Goal: Navigation & Orientation: Find specific page/section

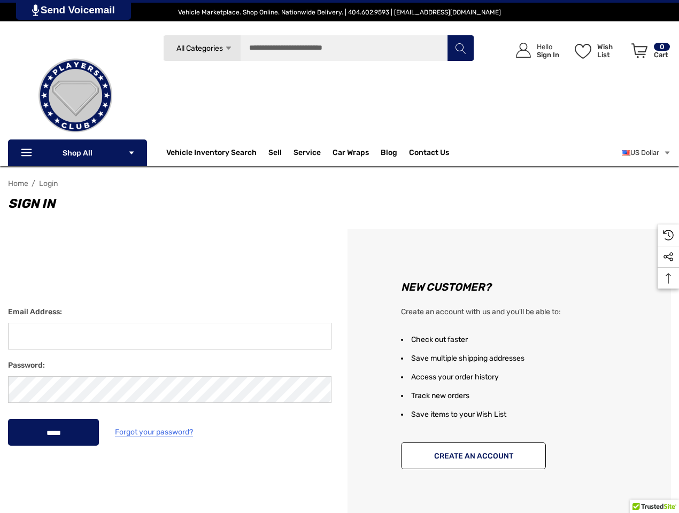
click at [339, 257] on div "New Customer? Create an account with us and you'll be able to: Check out faster…" at bounding box center [508, 376] width 339 height 295
click at [202, 48] on span "All Categories" at bounding box center [199, 48] width 47 height 9
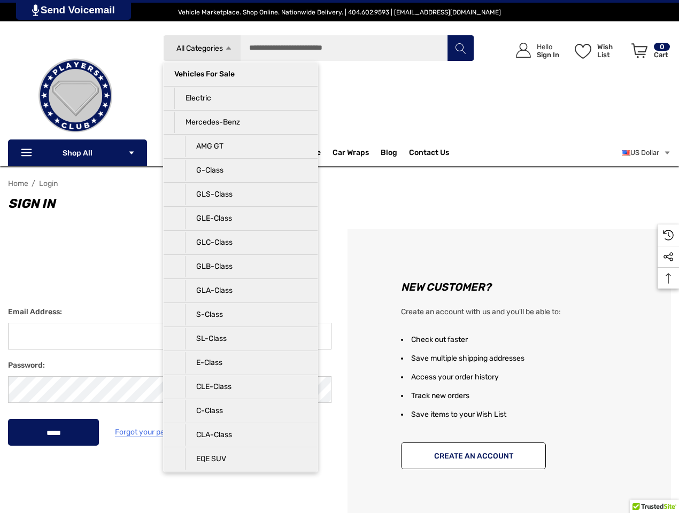
click at [241, 85] on li "Vehicles For Sale" at bounding box center [241, 75] width 154 height 24
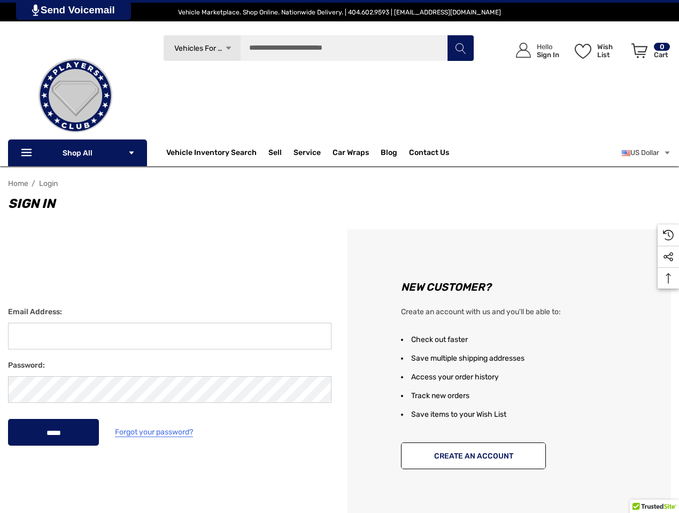
click at [241, 109] on div "Search Vehicles For Sale Icon Arrow Down Icon Arrow Down Icon Arrow Up Icon Arr…" at bounding box center [318, 92] width 311 height 114
click at [241, 133] on div "Search Vehicles For Sale Icon Arrow Down Icon Arrow Down Icon Arrow Up Icon Arr…" at bounding box center [318, 92] width 311 height 114
click at [319, 48] on input "Search" at bounding box center [318, 48] width 311 height 27
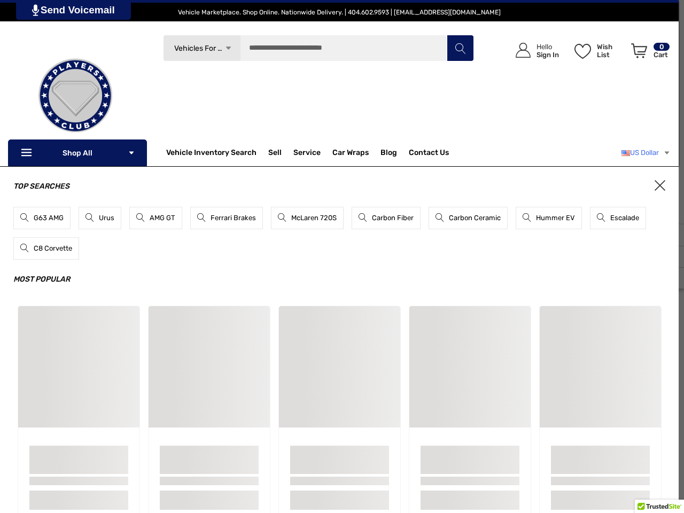
click at [645, 153] on link "US Dollar" at bounding box center [646, 152] width 49 height 21
click at [668, 278] on div "Top Searches G63 AMG Urus AMG GT Ferrari Brakes McLaren 720S Carbon Fiber Carbo…" at bounding box center [339, 353] width 679 height 374
click at [75, 10] on link "Send Voicemail" at bounding box center [73, 10] width 115 height 20
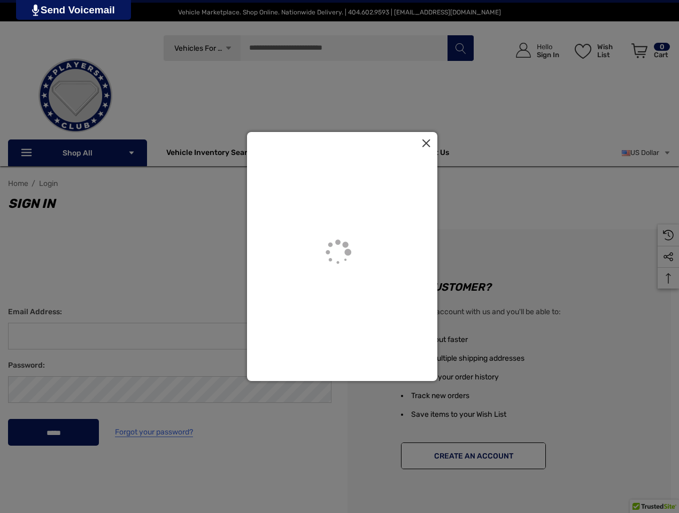
click at [654, 506] on div at bounding box center [339, 256] width 679 height 513
